Goal: Task Accomplishment & Management: Manage account settings

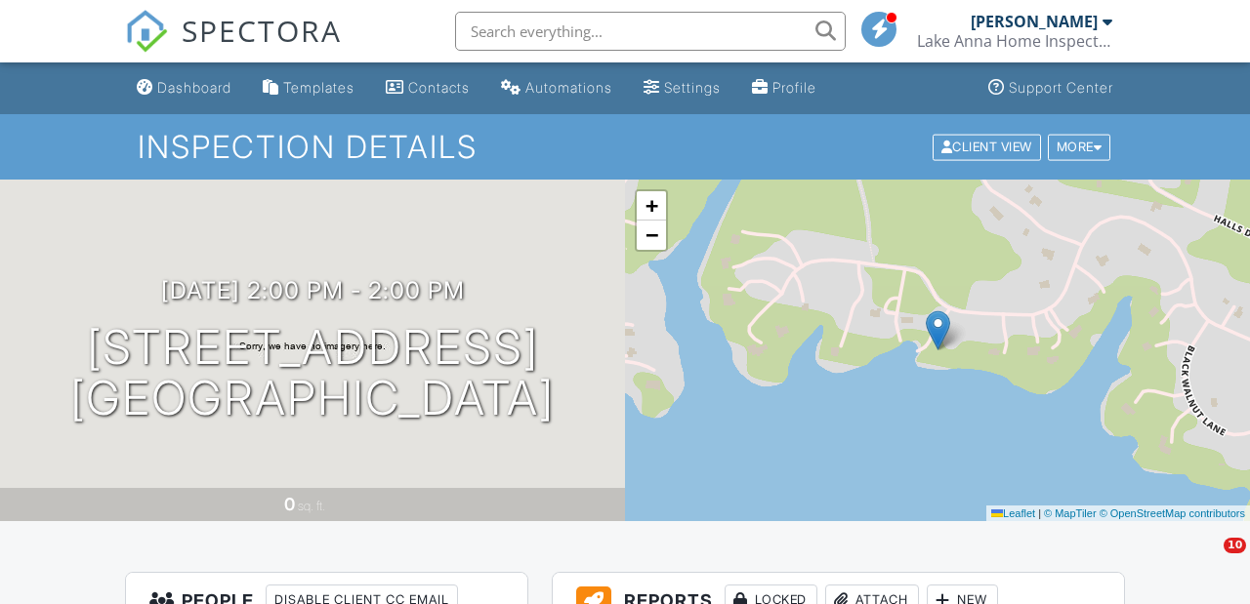
click at [190, 86] on div "Dashboard" at bounding box center [194, 87] width 74 height 17
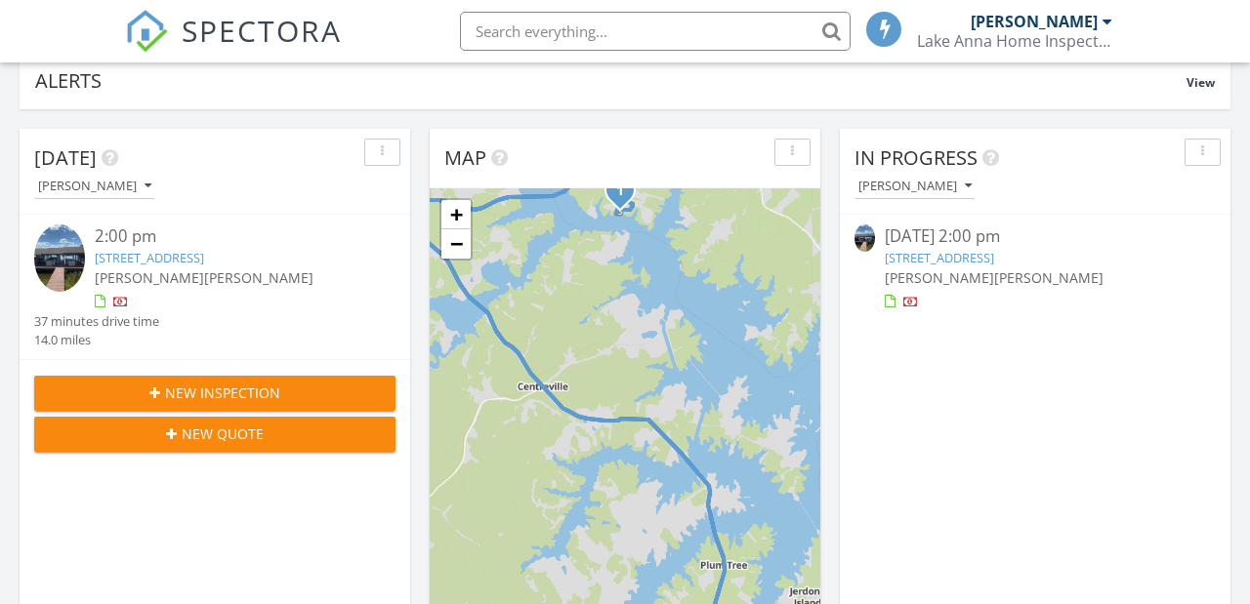
scroll to position [207, 0]
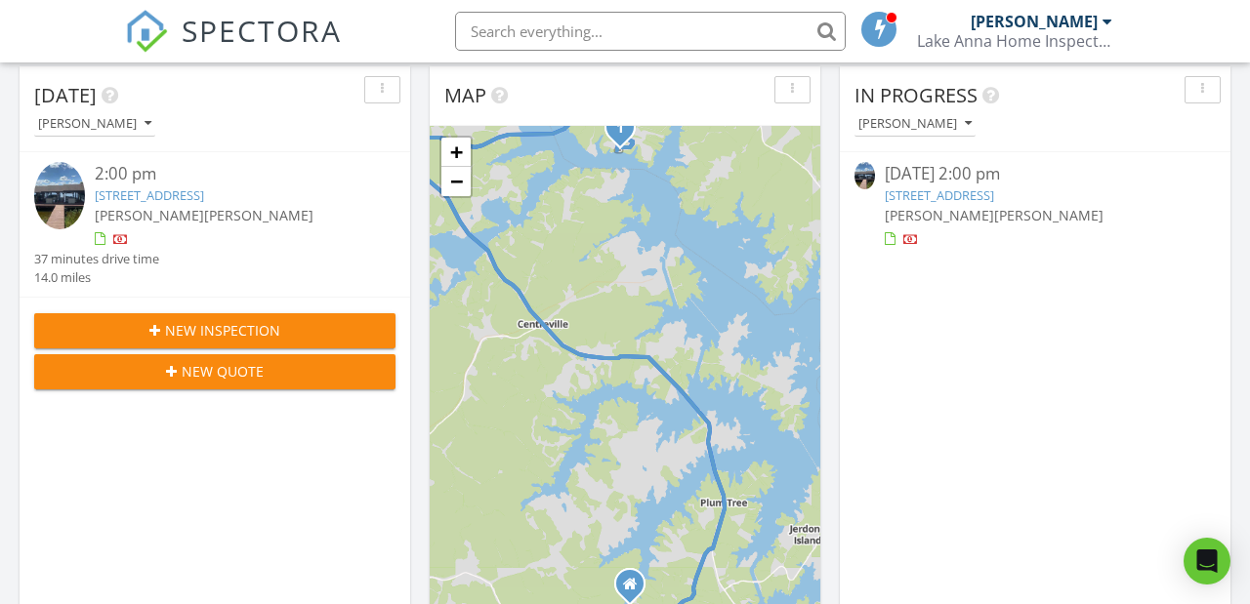
click at [994, 189] on link "13406 Black Walnut Ln, Spotsylvania Courthouse, VA 22551" at bounding box center [939, 196] width 109 height 18
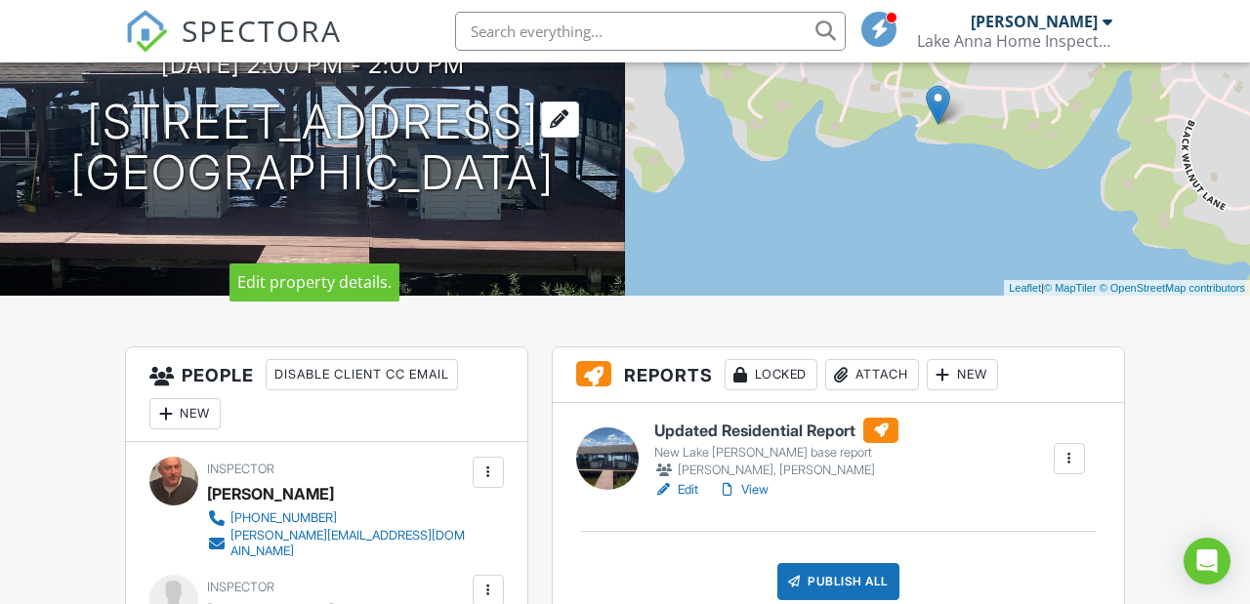
scroll to position [274, 0]
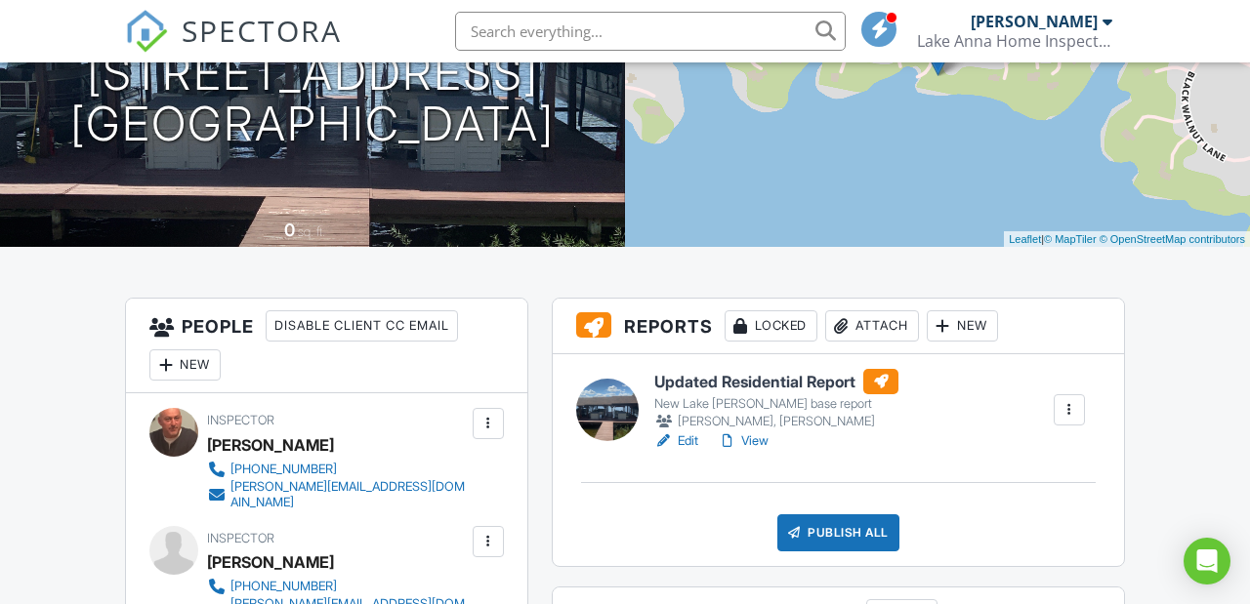
click at [753, 379] on h6 "Updated Residential Report" at bounding box center [776, 381] width 244 height 25
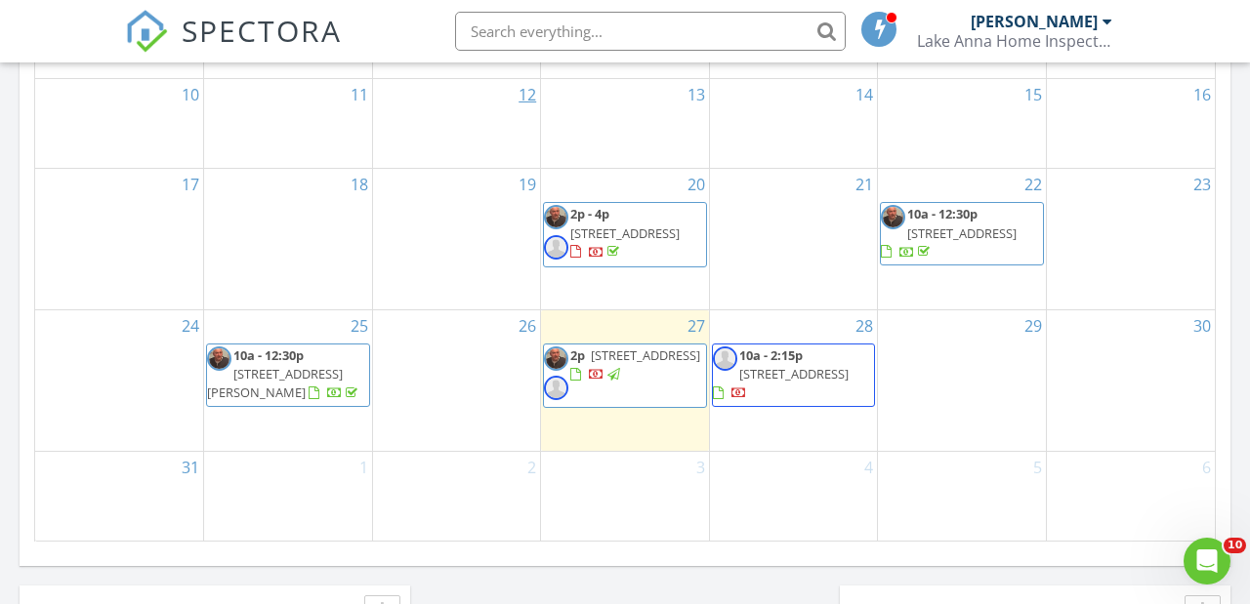
scroll to position [1344, 0]
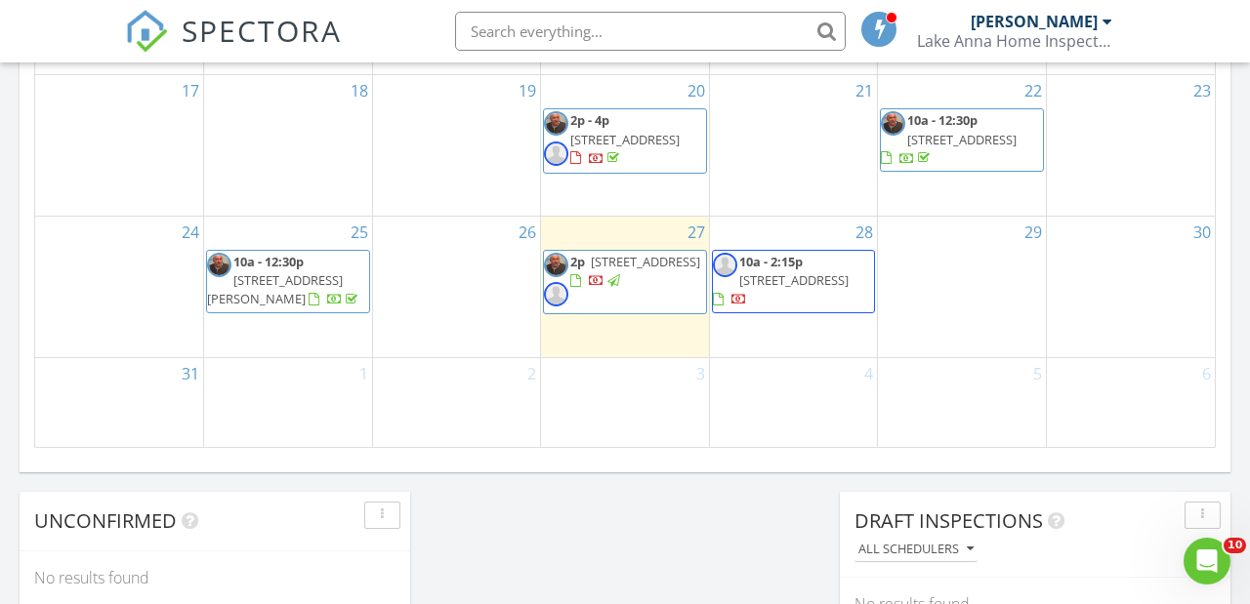
click at [606, 262] on span "13406 Black Walnut Ln, Spotsylvania Courthouse 22551" at bounding box center [645, 262] width 109 height 18
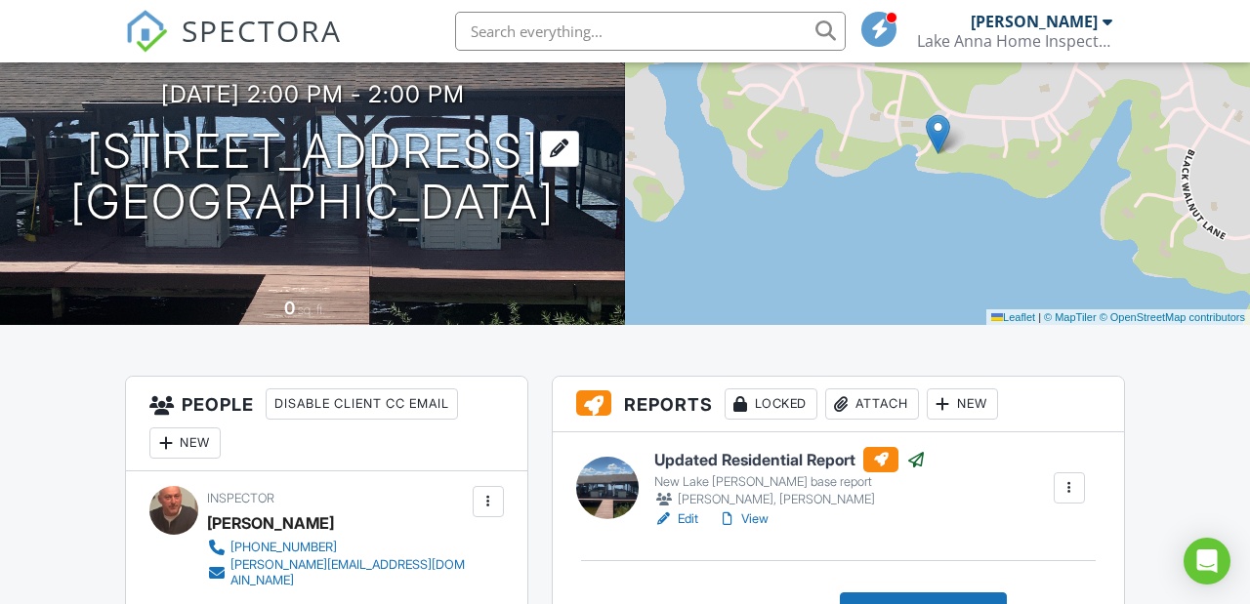
scroll to position [195, 0]
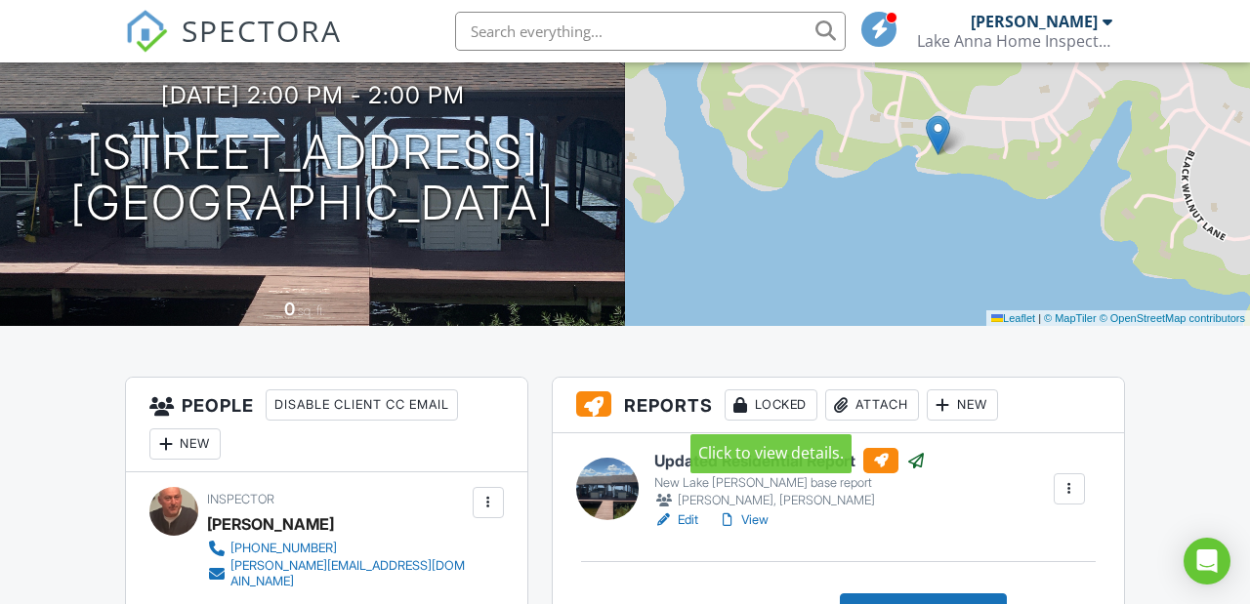
click at [779, 403] on div "Locked" at bounding box center [771, 405] width 93 height 31
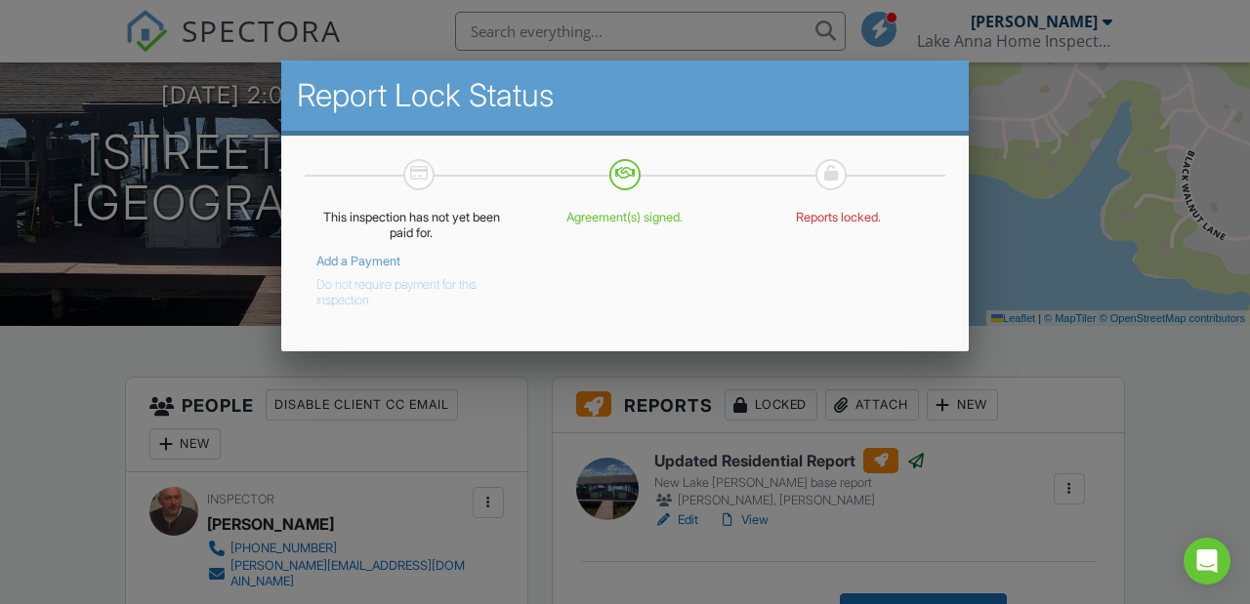
click at [1159, 349] on div at bounding box center [625, 280] width 1250 height 756
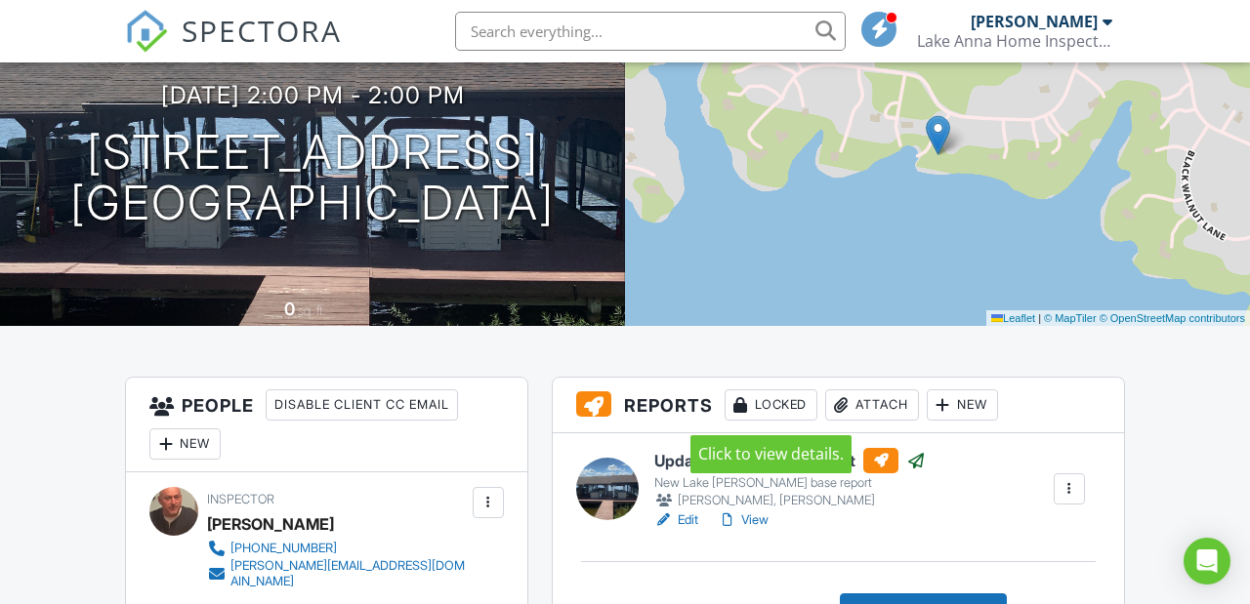
click at [774, 402] on div "Locked" at bounding box center [771, 405] width 93 height 31
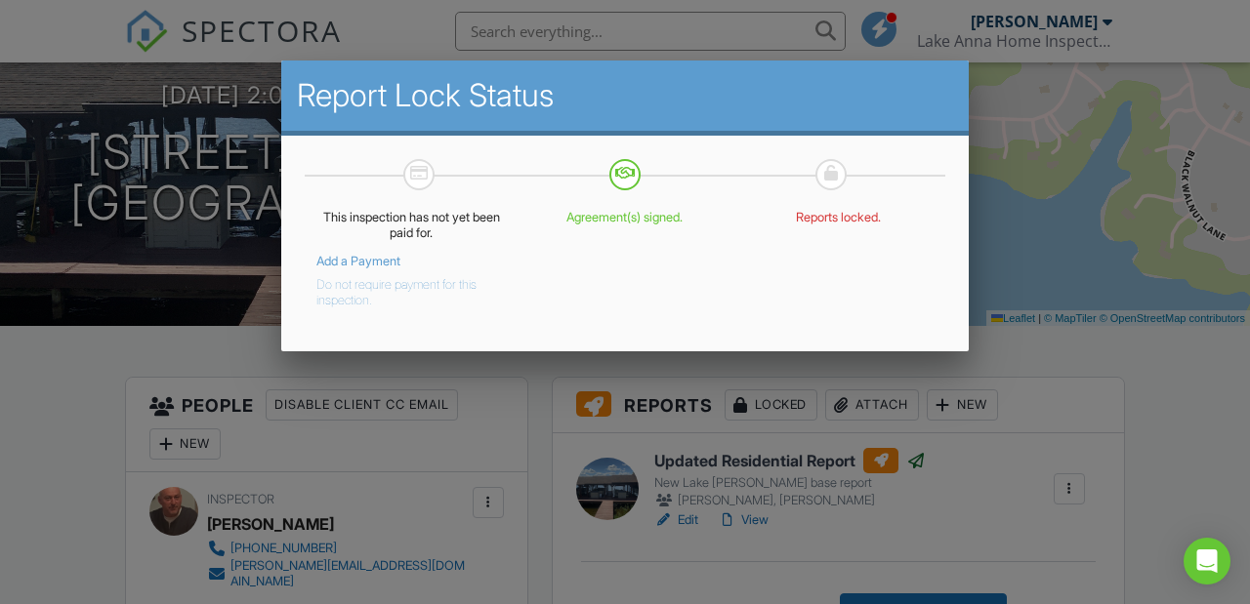
click at [366, 291] on button "Do not require payment for this inspection." at bounding box center [396, 289] width 161 height 39
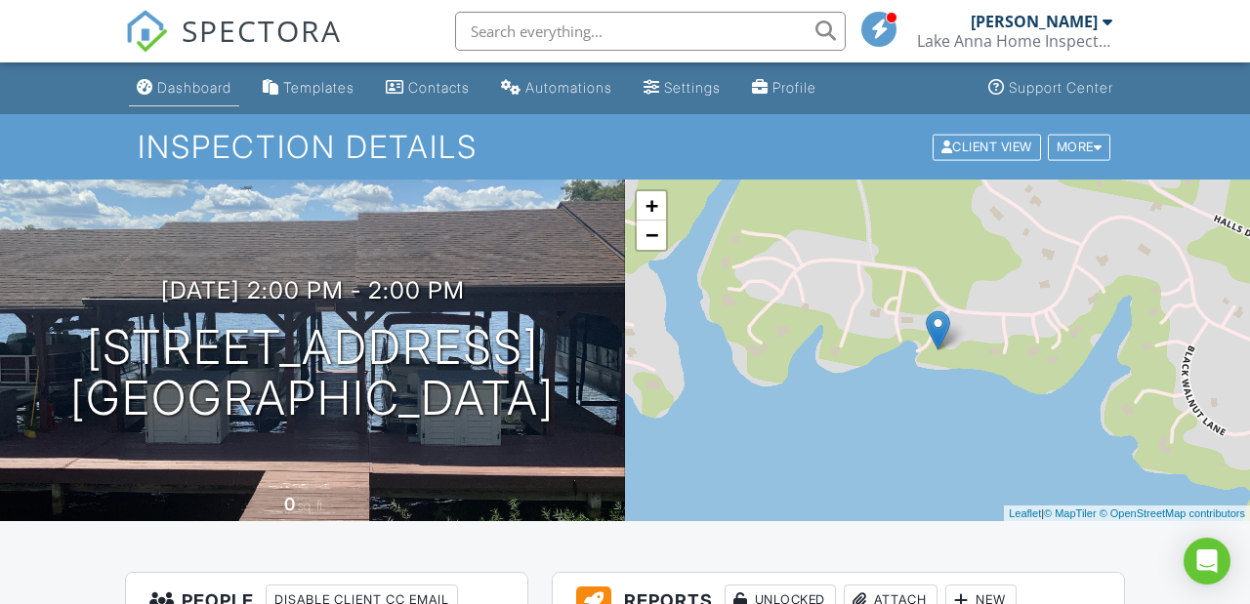
click at [191, 85] on div "Dashboard" at bounding box center [194, 87] width 74 height 17
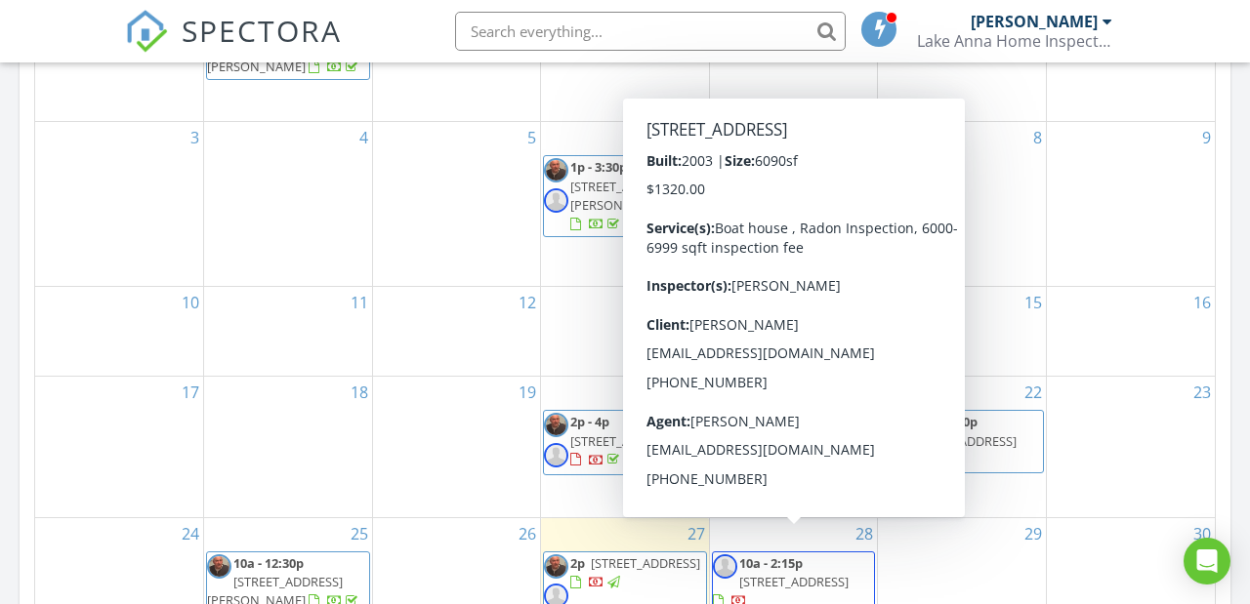
scroll to position [1037, 0]
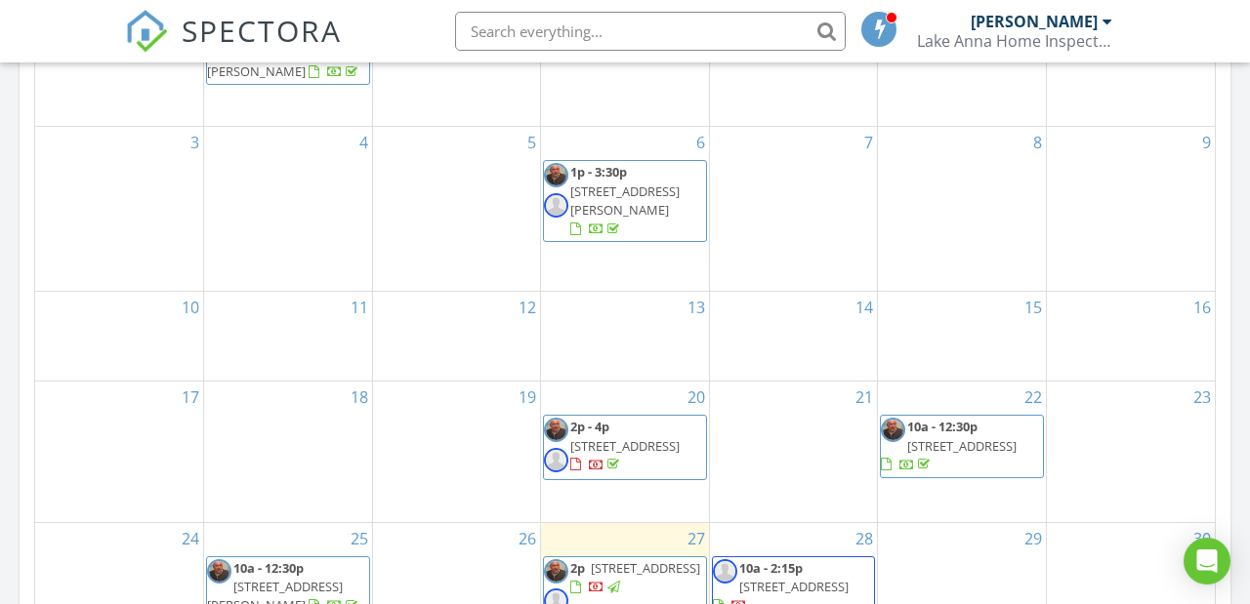
click at [804, 578] on span "457 Rock Island Rdg, Mineral 23117" at bounding box center [793, 587] width 109 height 18
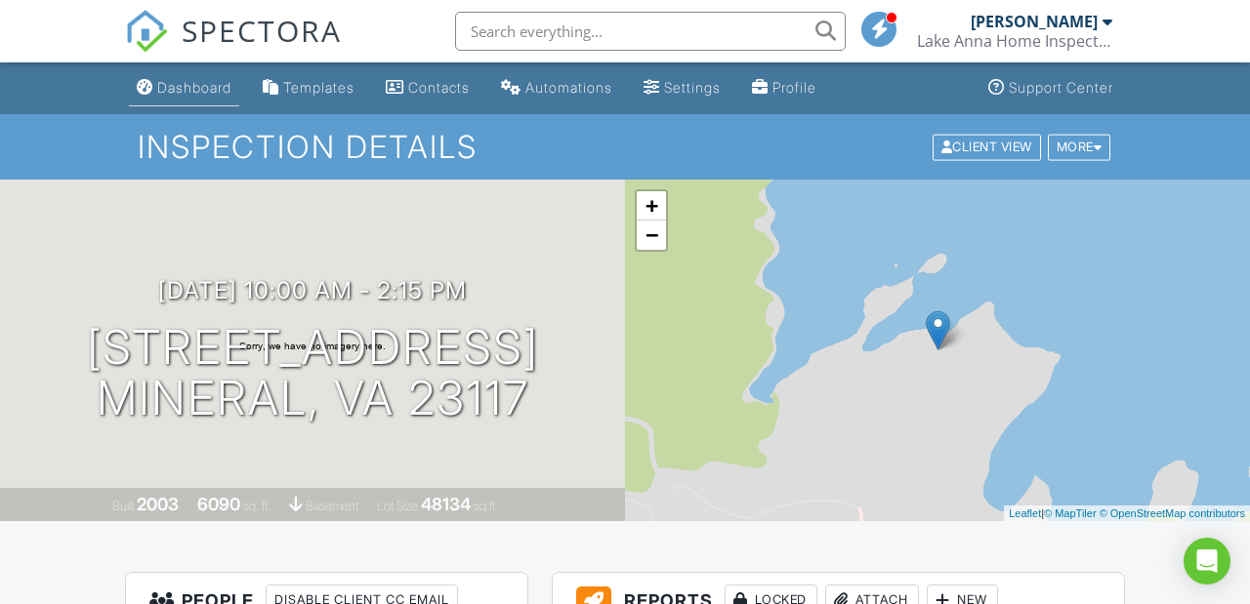
click at [196, 78] on link "Dashboard" at bounding box center [184, 88] width 110 height 36
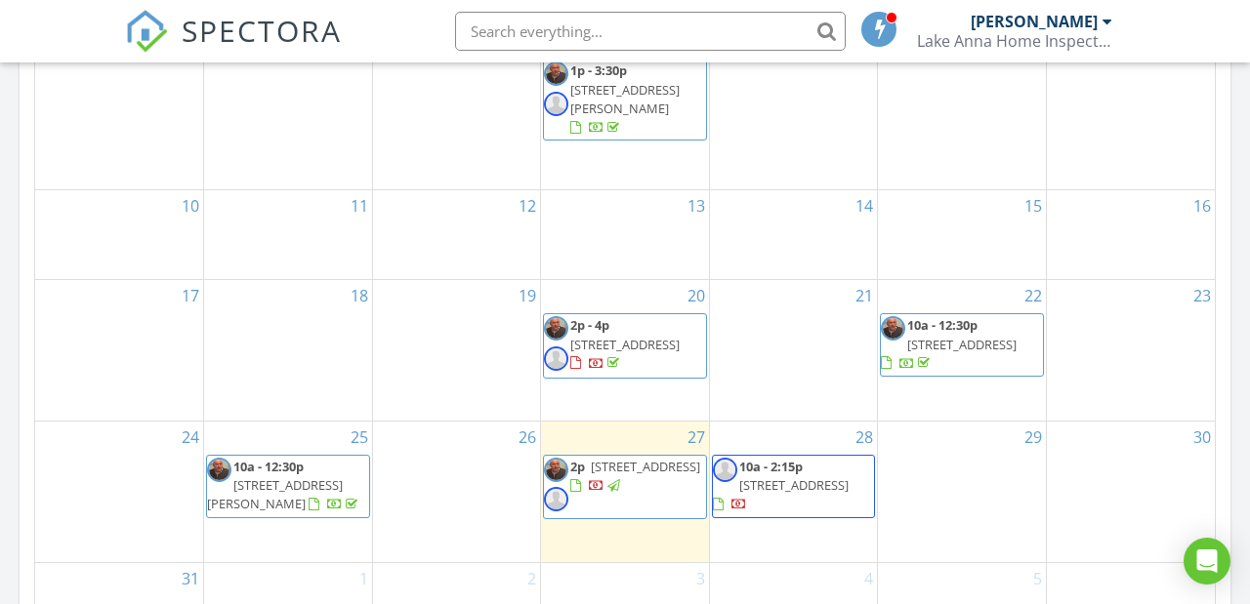
scroll to position [1160, 0]
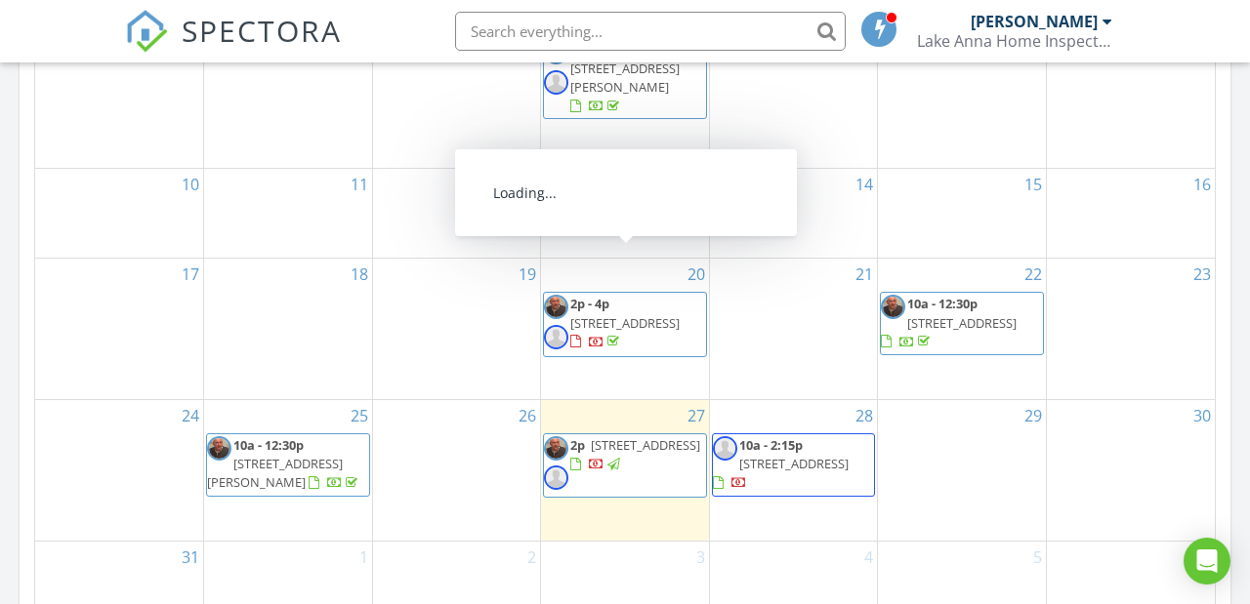
click at [602, 314] on span "13406 Black Walnut Ln, Spotsylvania Courthouse 22551" at bounding box center [624, 323] width 109 height 18
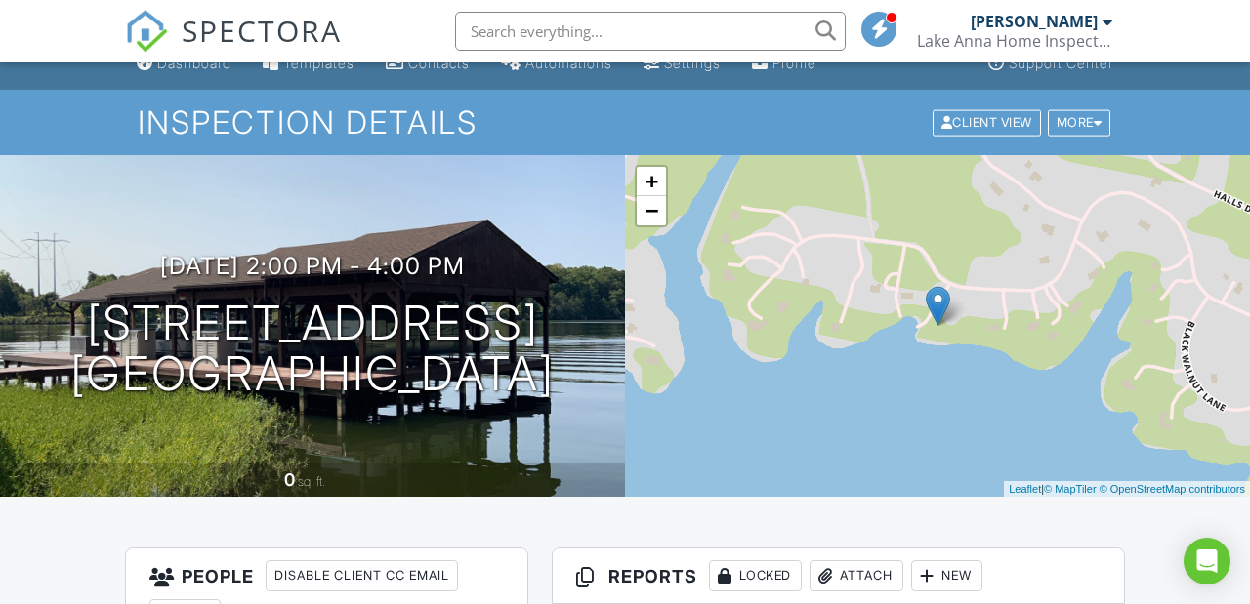
scroll to position [11, 0]
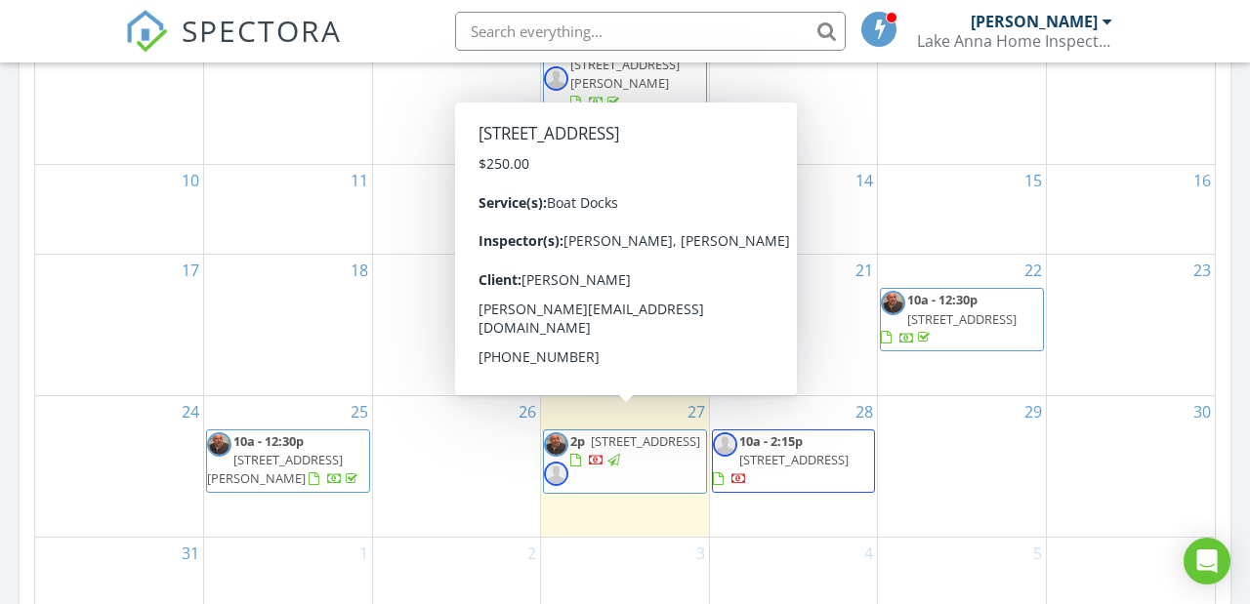
scroll to position [1166, 0]
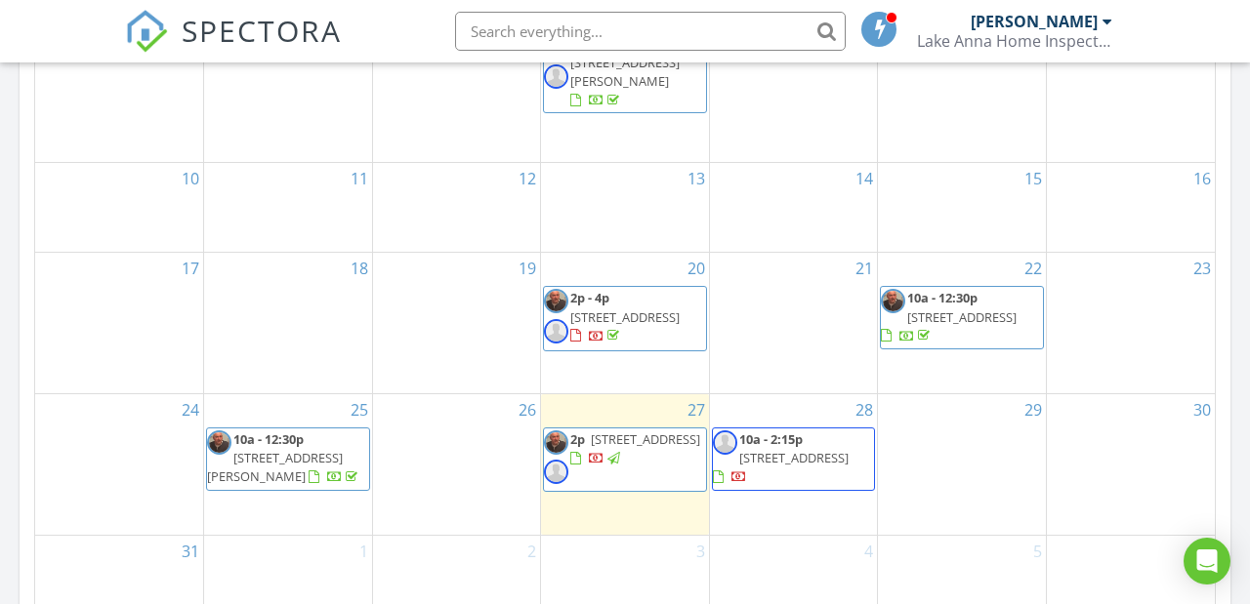
click at [586, 309] on span "[STREET_ADDRESS]" at bounding box center [624, 318] width 109 height 18
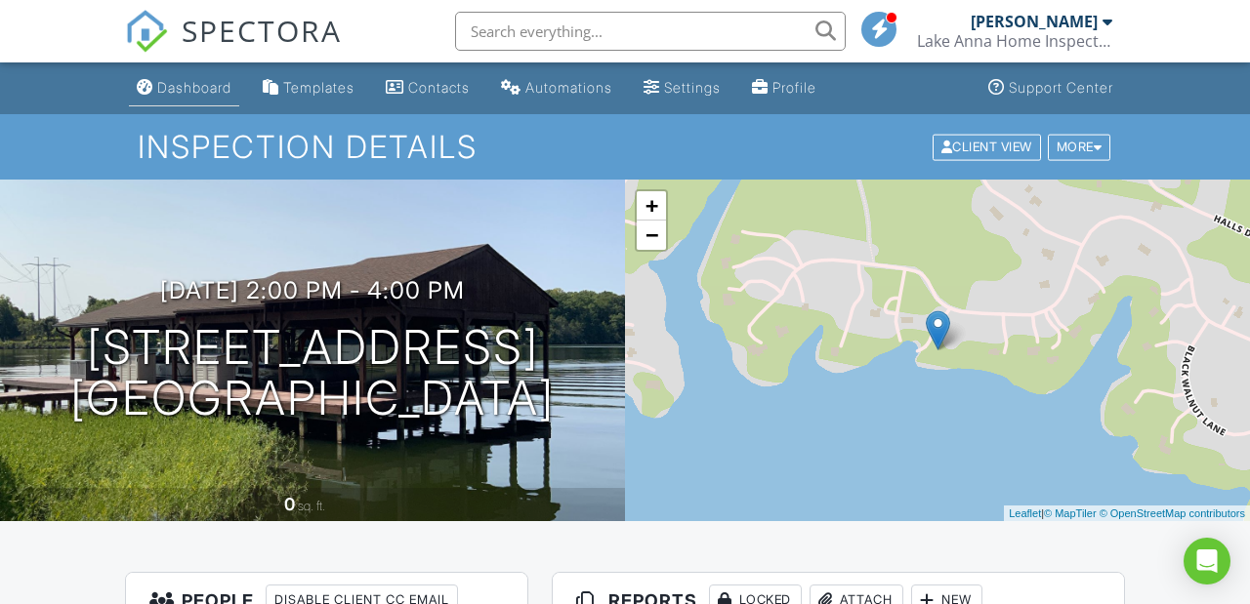
click at [181, 87] on div "Dashboard" at bounding box center [194, 87] width 74 height 17
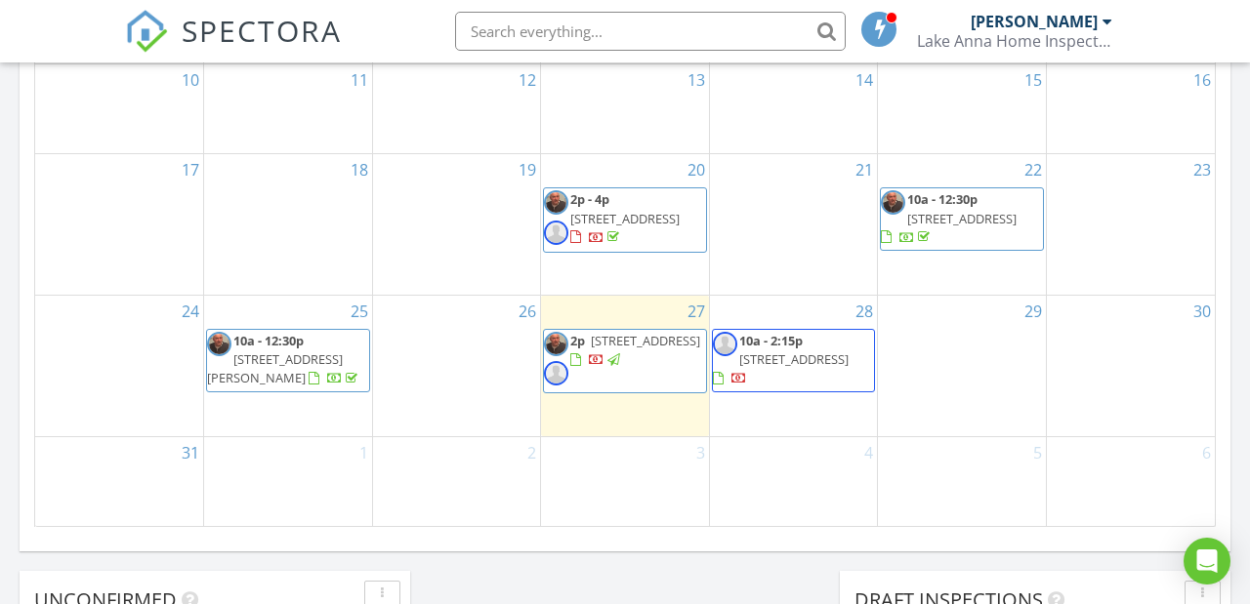
scroll to position [1268, 0]
click at [619, 207] on span "[STREET_ADDRESS]" at bounding box center [624, 216] width 109 height 18
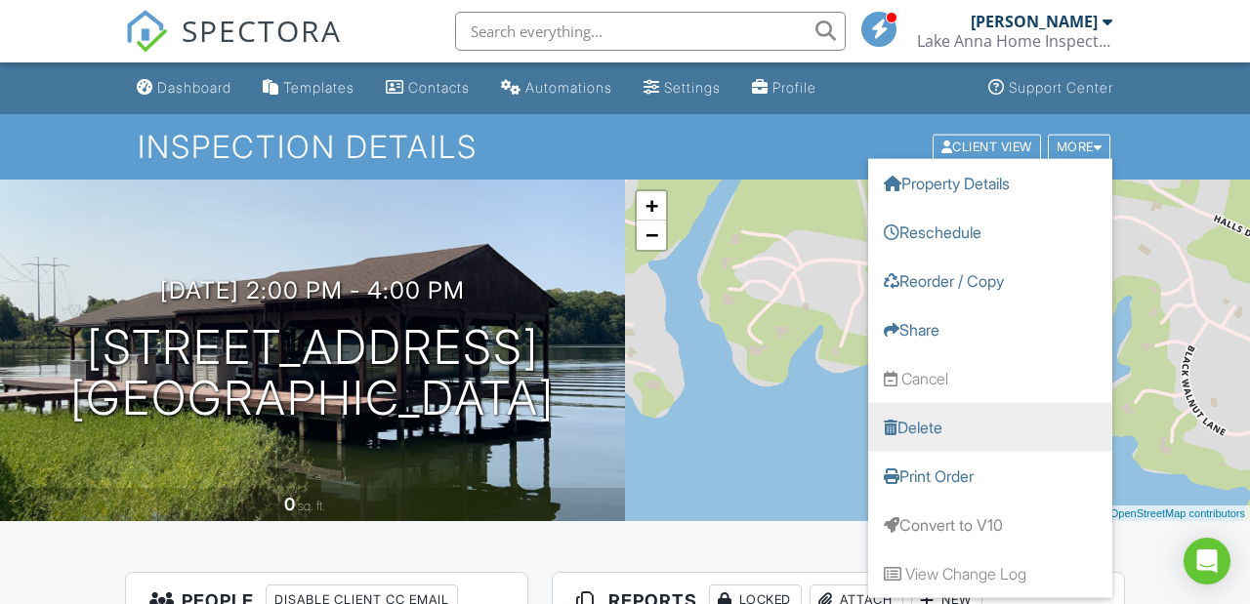
click at [918, 424] on link "Delete" at bounding box center [990, 426] width 244 height 49
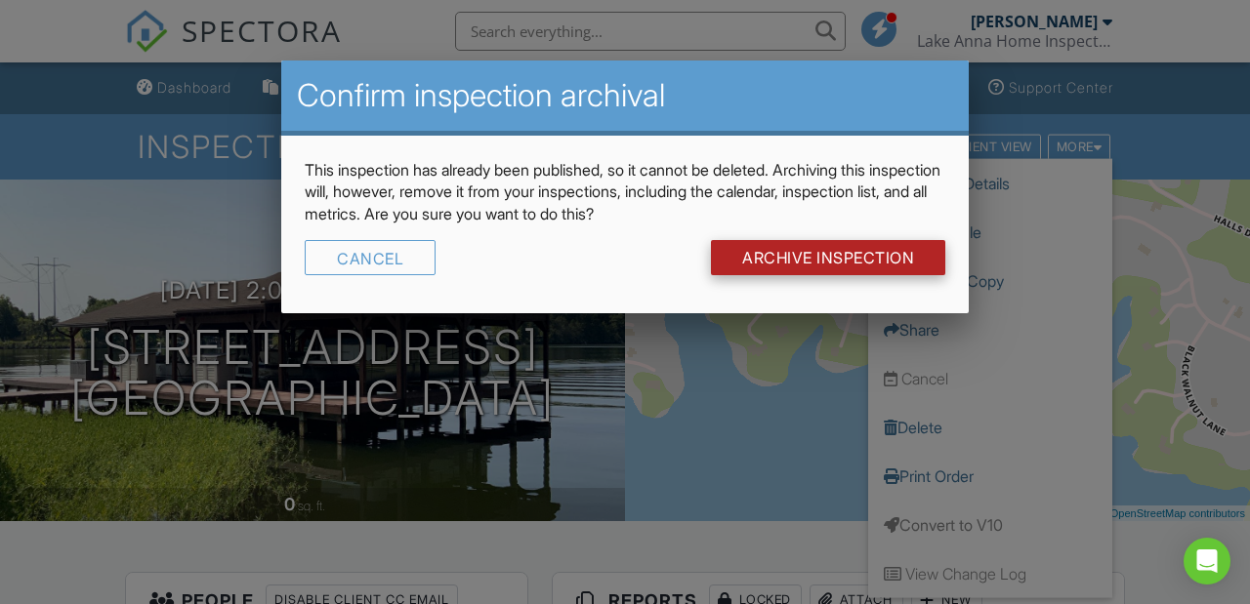
click at [811, 251] on input "Archive Inspection" at bounding box center [828, 257] width 234 height 35
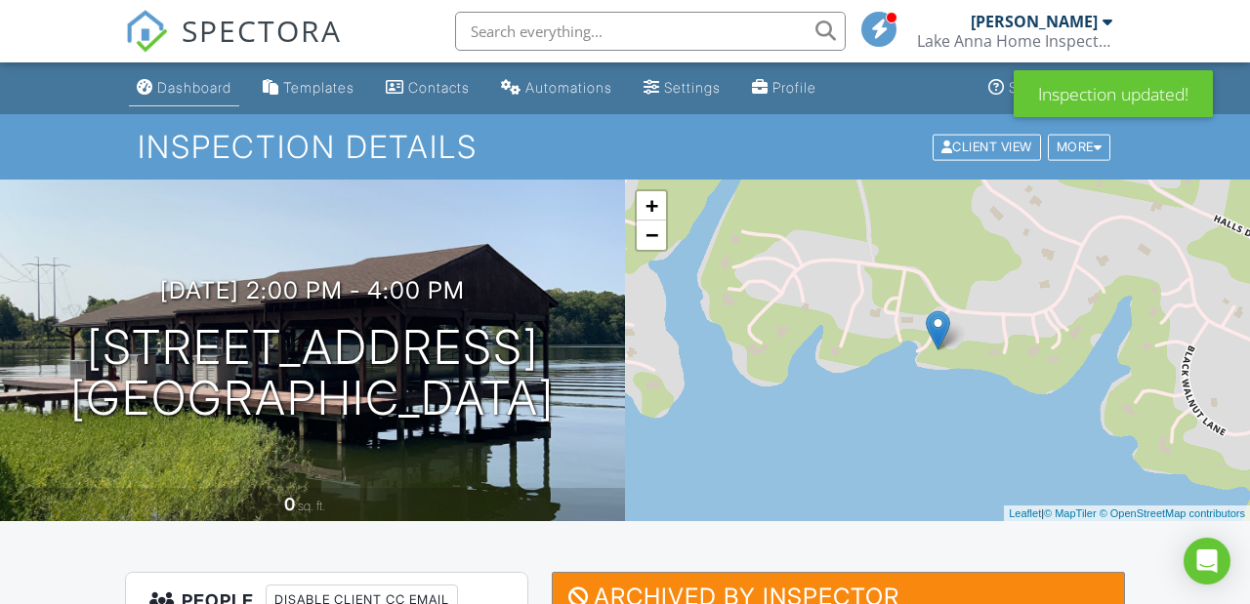
click at [206, 80] on div "Dashboard" at bounding box center [194, 87] width 74 height 17
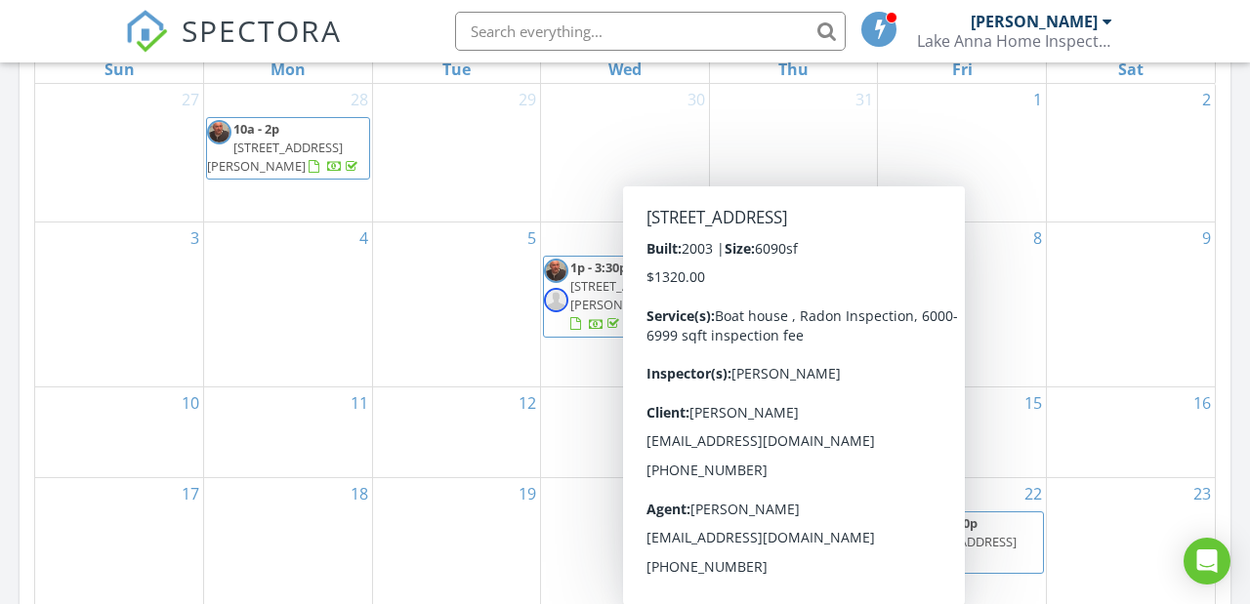
scroll to position [941, 0]
